Goal: Task Accomplishment & Management: Use online tool/utility

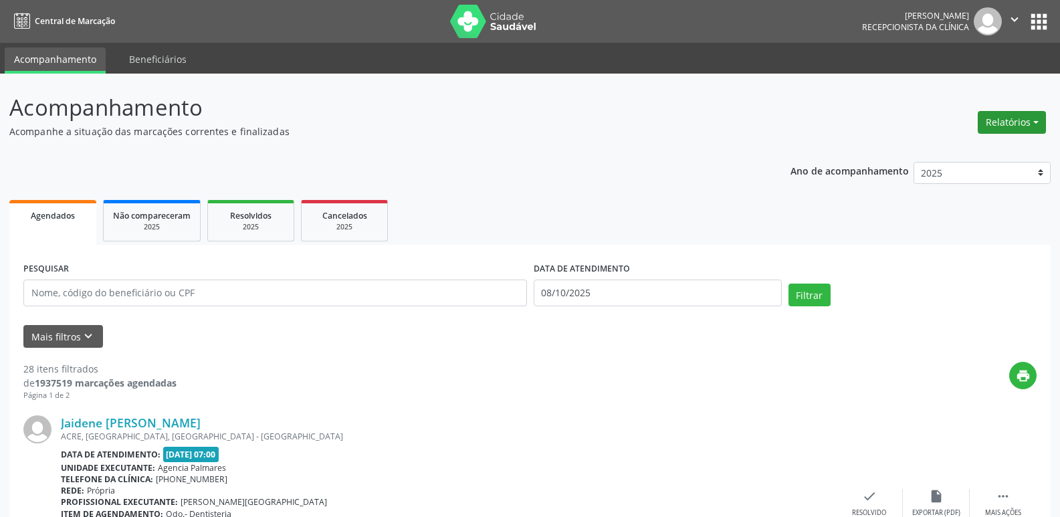
click at [1036, 120] on button "Relatórios" at bounding box center [1012, 122] width 68 height 23
click at [923, 149] on link "Agendamentos" at bounding box center [975, 151] width 144 height 19
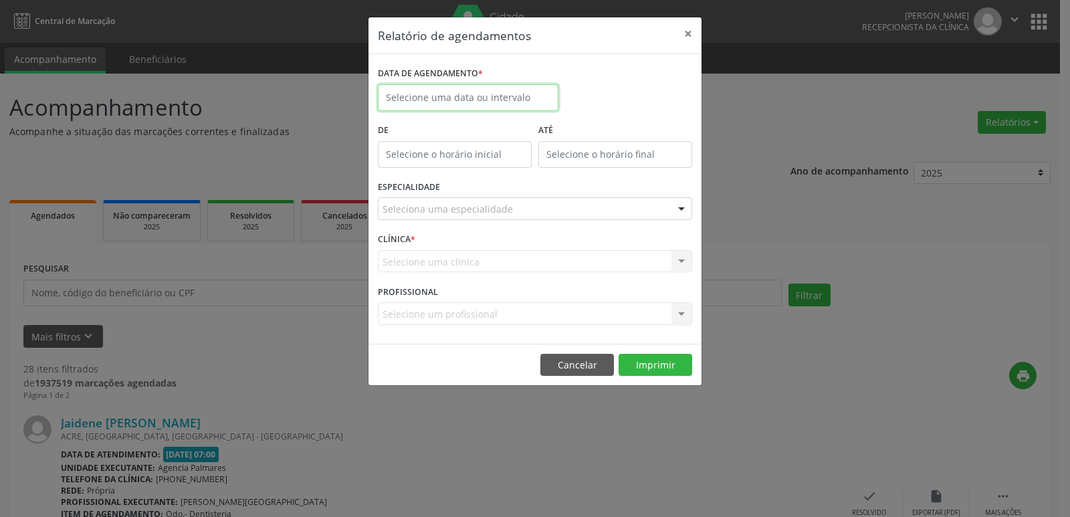
click at [446, 97] on input "text" at bounding box center [468, 97] width 181 height 27
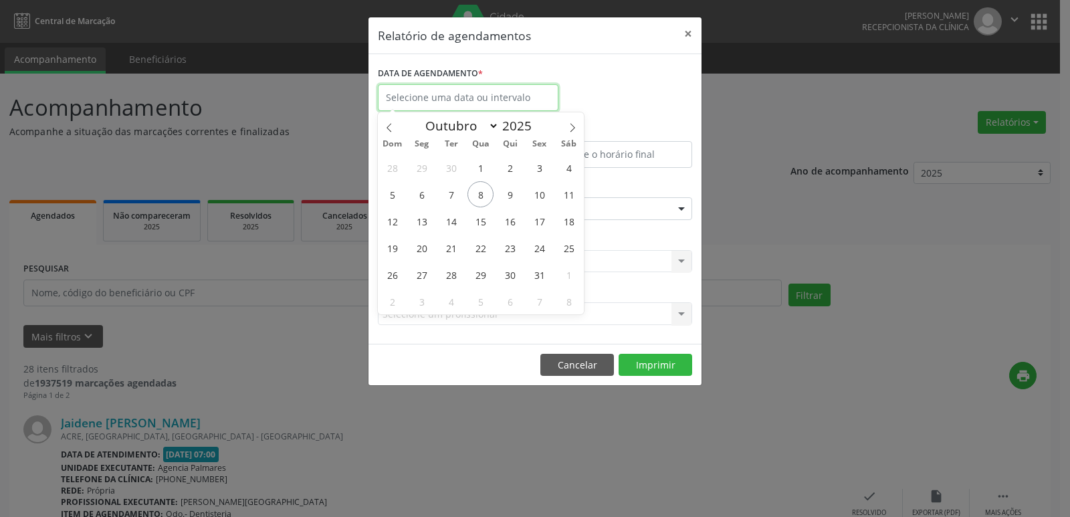
click at [446, 97] on input "text" at bounding box center [468, 97] width 181 height 27
click at [507, 192] on span "9" at bounding box center [510, 194] width 26 height 26
type input "09/10/2025"
click at [507, 192] on span "9" at bounding box center [510, 194] width 26 height 26
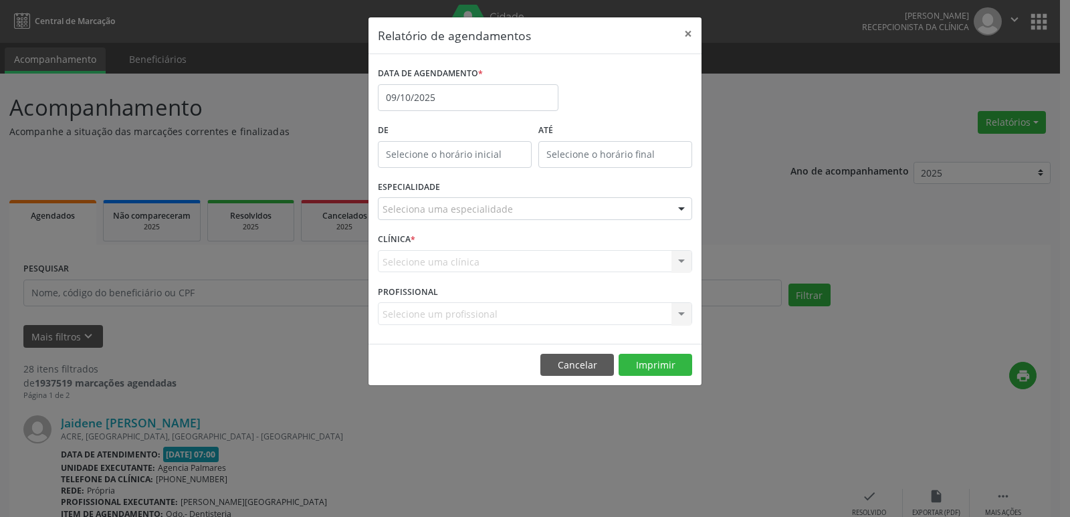
click at [678, 209] on div at bounding box center [682, 209] width 20 height 23
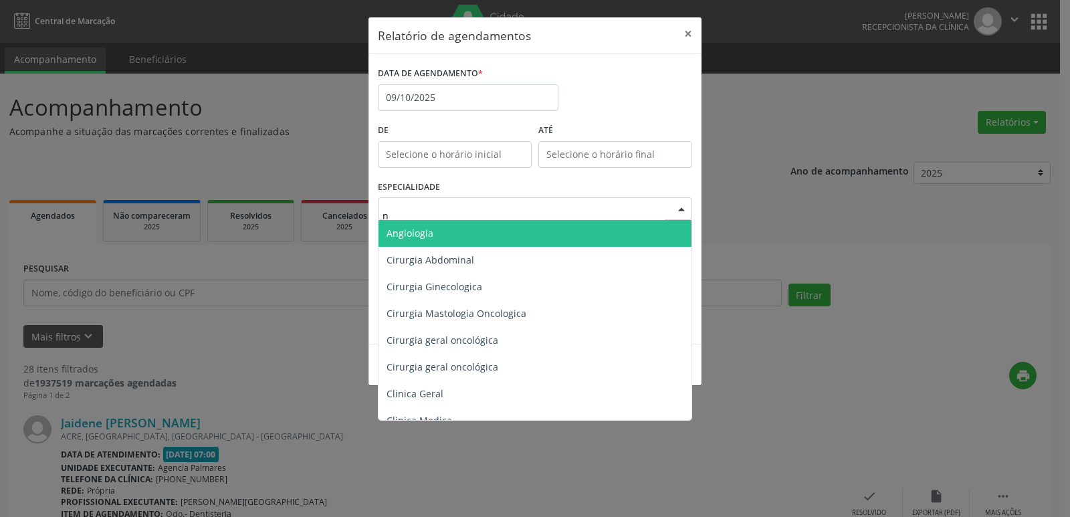
type input "nu"
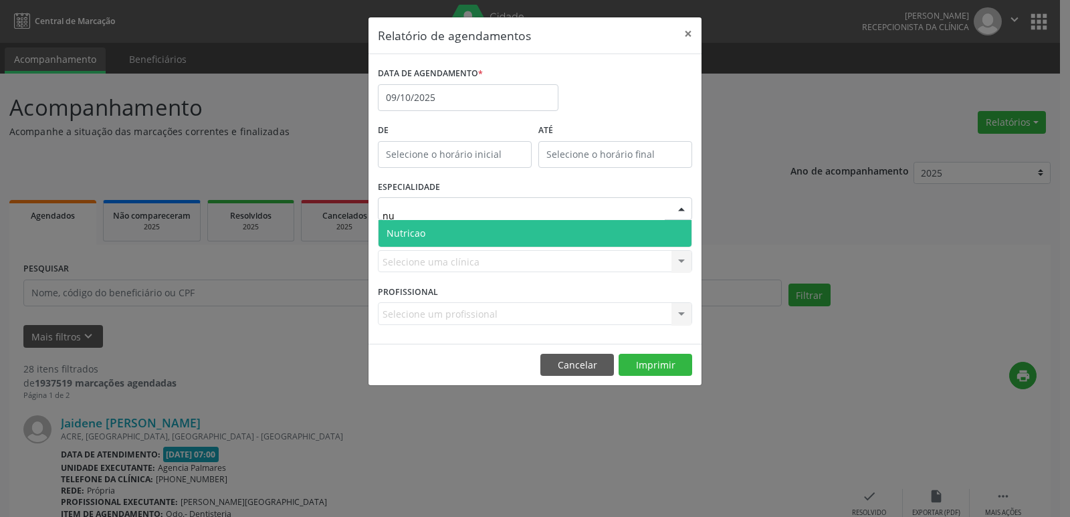
click at [669, 227] on span "Nutricao" at bounding box center [535, 233] width 313 height 27
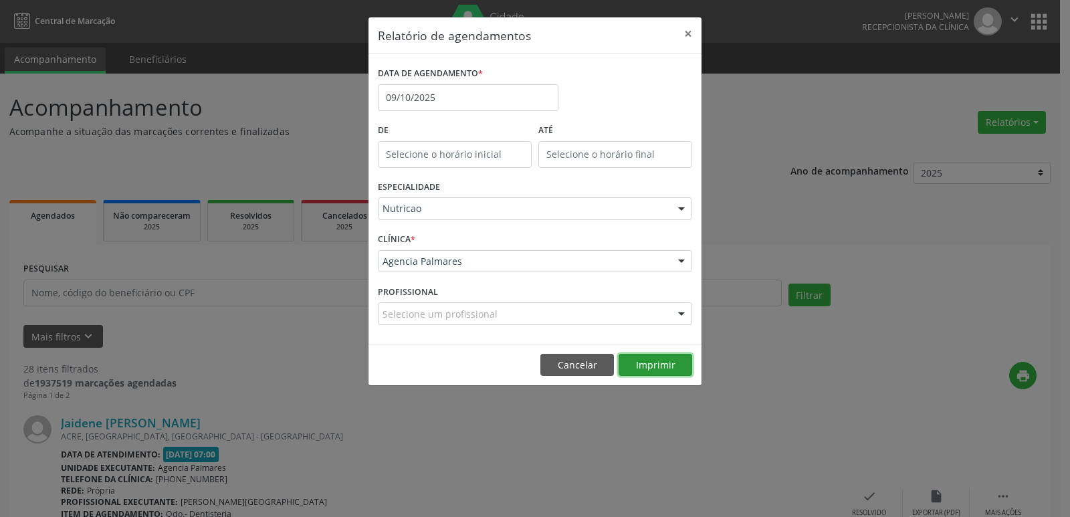
click at [653, 363] on button "Imprimir" at bounding box center [656, 365] width 74 height 23
click at [690, 32] on button "×" at bounding box center [688, 33] width 27 height 33
